Goal: Information Seeking & Learning: Learn about a topic

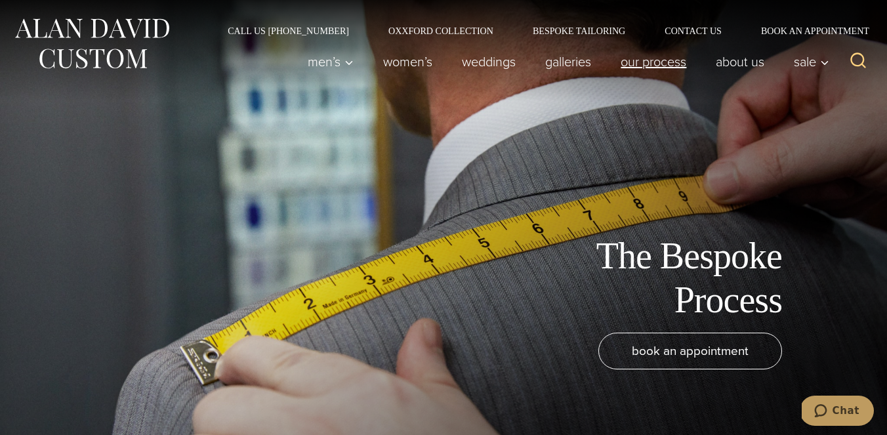
drag, startPoint x: 660, startPoint y: 64, endPoint x: 482, endPoint y: 327, distance: 316.8
click at [655, 65] on link "Our Process" at bounding box center [653, 62] width 95 height 26
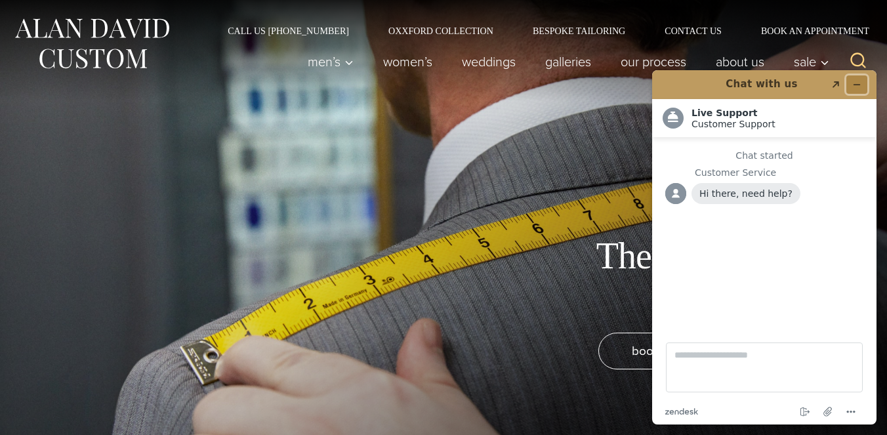
click at [858, 92] on button "Minimize widget" at bounding box center [856, 84] width 21 height 18
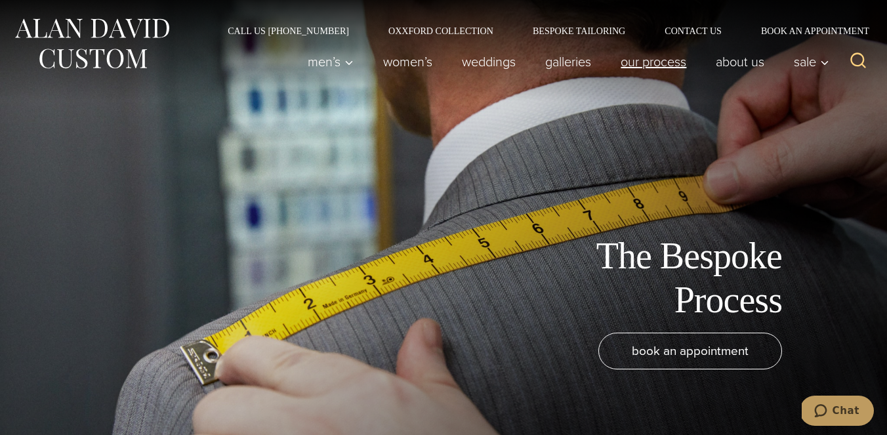
click at [644, 68] on link "Our Process" at bounding box center [653, 62] width 95 height 26
click at [131, 43] on img at bounding box center [91, 43] width 157 height 58
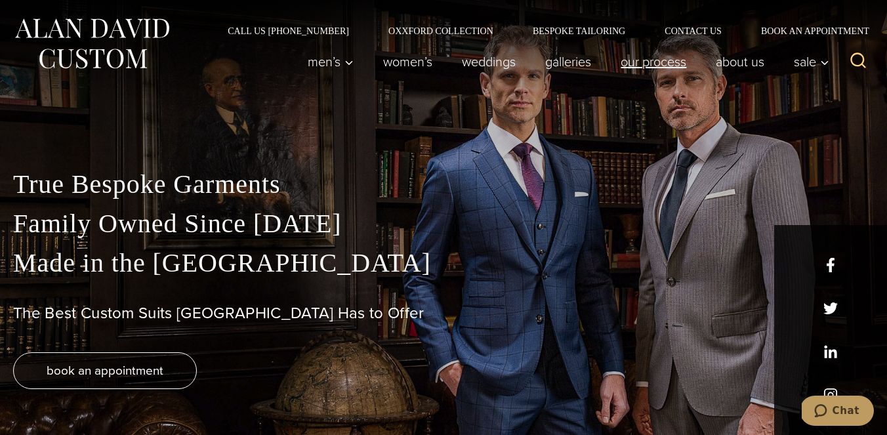
click at [637, 66] on link "Our Process" at bounding box center [653, 62] width 95 height 26
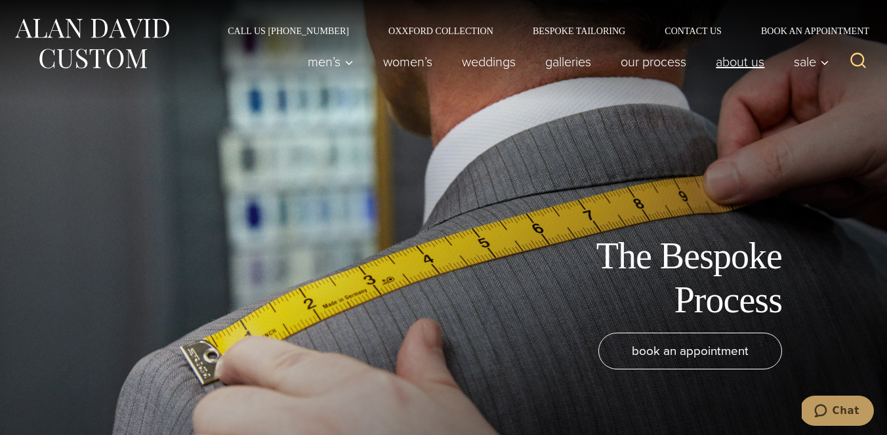
click at [715, 60] on link "About Us" at bounding box center [740, 62] width 78 height 26
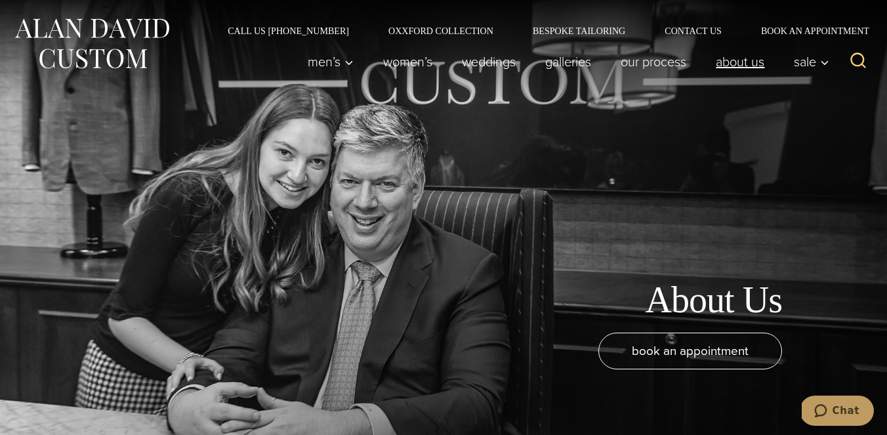
click at [725, 59] on link "About Us" at bounding box center [740, 62] width 78 height 26
click at [109, 35] on img at bounding box center [91, 43] width 157 height 58
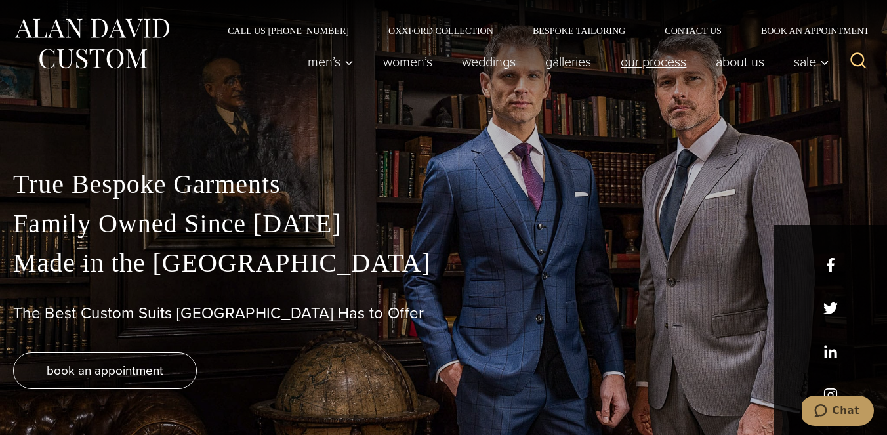
click at [653, 64] on link "Our Process" at bounding box center [653, 62] width 95 height 26
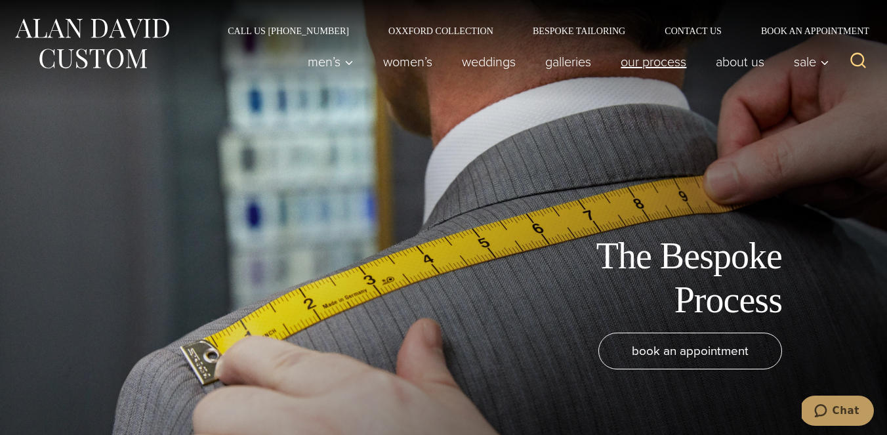
click at [675, 67] on link "Our Process" at bounding box center [653, 62] width 95 height 26
